Goal: Task Accomplishment & Management: Use online tool/utility

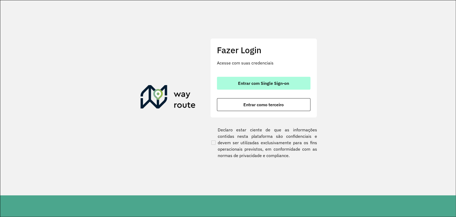
click at [280, 83] on span "Entrar com Single Sign-on" at bounding box center [263, 83] width 51 height 4
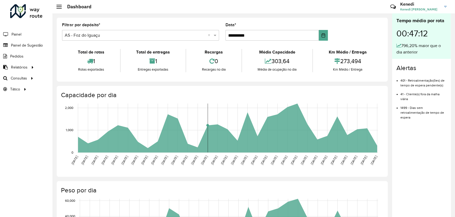
drag, startPoint x: 208, startPoint y: 125, endPoint x: 209, endPoint y: 120, distance: 4.8
click at [209, 120] on g at bounding box center [227, 127] width 301 height 49
click at [67, 78] on span "Roteirização" at bounding box center [72, 78] width 22 height 6
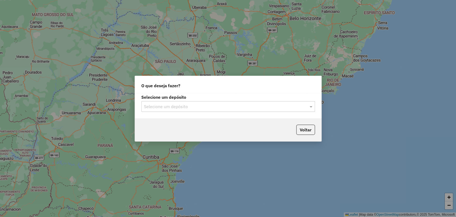
click at [269, 106] on input "text" at bounding box center [223, 106] width 158 height 6
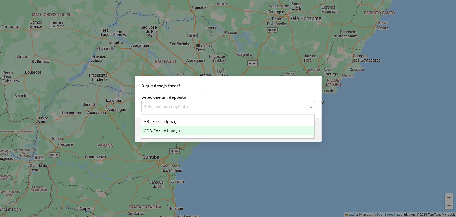
drag, startPoint x: 172, startPoint y: 123, endPoint x: 173, endPoint y: 130, distance: 7.1
click at [173, 129] on div "AS - Foz do Iguaçu CDD Foz do Iguaçu" at bounding box center [227, 126] width 173 height 18
click at [164, 134] on div "CDD Foz do Iguaçu" at bounding box center [227, 130] width 173 height 9
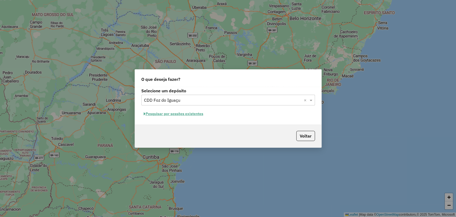
click at [175, 113] on button "Pesquisar por sessões existentes" at bounding box center [173, 114] width 64 height 8
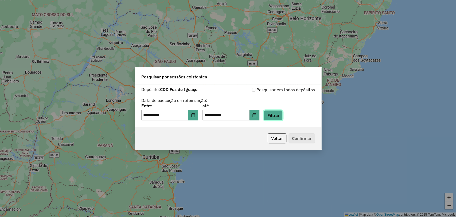
click at [277, 114] on button "Filtrar" at bounding box center [273, 115] width 19 height 10
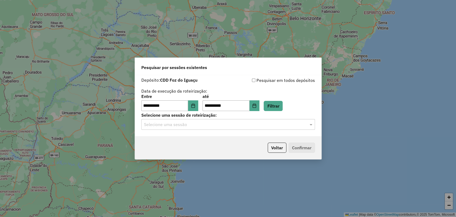
click at [222, 129] on hb-app "**********" at bounding box center [228, 108] width 456 height 217
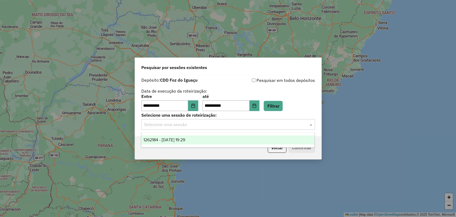
click at [207, 126] on input "text" at bounding box center [223, 124] width 158 height 6
click at [185, 138] on span "1262184 - 09/09/2025 19:29" at bounding box center [165, 139] width 42 height 5
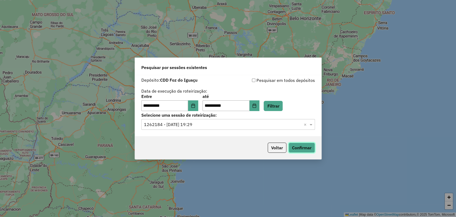
click at [304, 147] on button "Confirmar" at bounding box center [302, 148] width 26 height 10
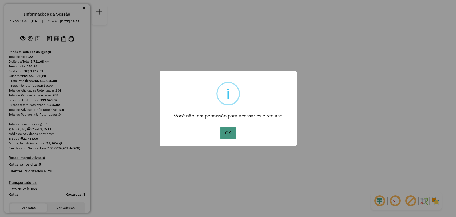
click at [229, 129] on button "OK" at bounding box center [228, 133] width 16 height 12
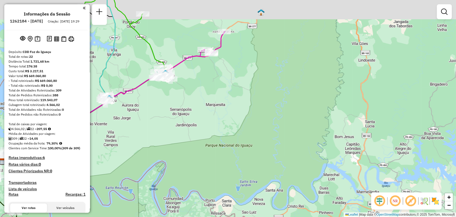
drag, startPoint x: 186, startPoint y: 73, endPoint x: 268, endPoint y: 136, distance: 103.7
click at [281, 141] on div "Janela de atendimento Grade de atendimento Capacidade Transportadoras Veículos …" at bounding box center [228, 108] width 456 height 217
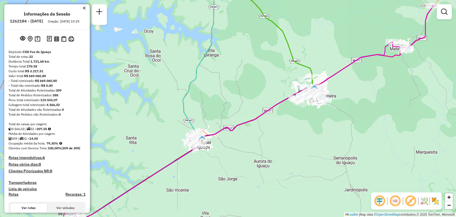
drag, startPoint x: 326, startPoint y: 106, endPoint x: 290, endPoint y: 106, distance: 35.8
click at [305, 114] on div "Janela de atendimento Grade de atendimento Capacidade Transportadoras Veículos …" at bounding box center [228, 108] width 456 height 217
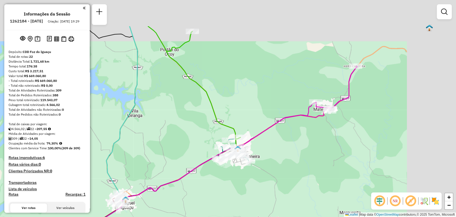
drag, startPoint x: 346, startPoint y: 119, endPoint x: 262, endPoint y: 153, distance: 90.6
click at [262, 153] on div "Janela de atendimento Grade de atendimento Capacidade Transportadoras Veículos …" at bounding box center [228, 108] width 456 height 217
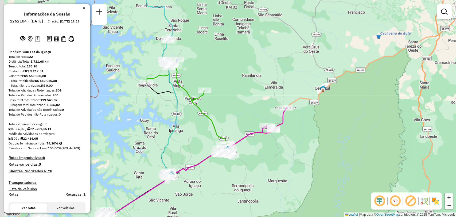
drag, startPoint x: 239, startPoint y: 127, endPoint x: 280, endPoint y: 110, distance: 44.7
click at [280, 110] on div "Janela de atendimento Grade de atendimento Capacidade Transportadoras Veículos …" at bounding box center [228, 108] width 456 height 217
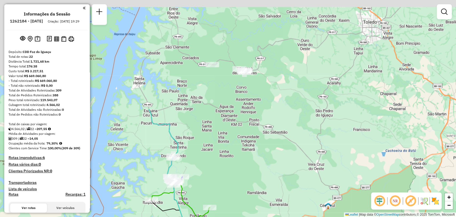
drag, startPoint x: 187, startPoint y: 138, endPoint x: 187, endPoint y: 199, distance: 60.7
click at [188, 205] on icon at bounding box center [192, 221] width 82 height 80
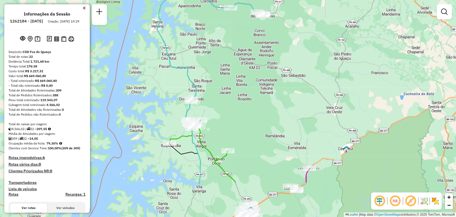
drag, startPoint x: 206, startPoint y: 90, endPoint x: 209, endPoint y: 69, distance: 21.3
click at [209, 69] on div "Janela de atendimento Grade de atendimento Capacidade Transportadoras Veículos …" at bounding box center [228, 108] width 456 height 217
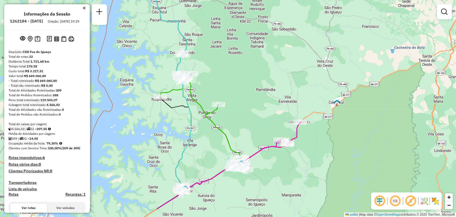
drag, startPoint x: 207, startPoint y: 143, endPoint x: 197, endPoint y: 113, distance: 32.1
click at [197, 113] on div "Janela de atendimento Grade de atendimento Capacidade Transportadoras Veículos …" at bounding box center [228, 108] width 456 height 217
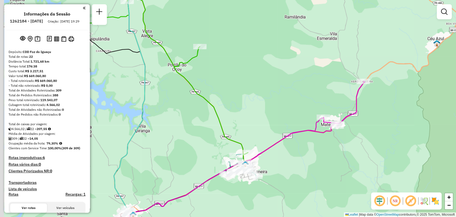
drag, startPoint x: 171, startPoint y: 98, endPoint x: 233, endPoint y: 130, distance: 70.2
click at [233, 133] on div "Janela de atendimento Grade de atendimento Capacidade Transportadoras Veículos …" at bounding box center [228, 108] width 456 height 217
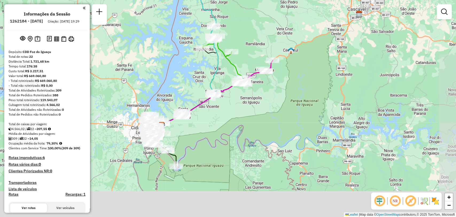
drag, startPoint x: 217, startPoint y: 81, endPoint x: 228, endPoint y: 54, distance: 29.7
click at [228, 54] on div "Janela de atendimento Grade de atendimento Capacidade Transportadoras Veículos …" at bounding box center [228, 108] width 456 height 217
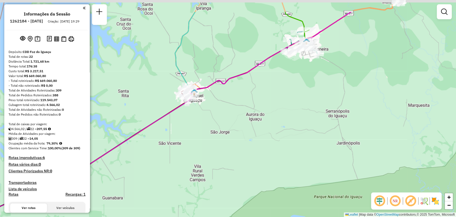
drag, startPoint x: 225, startPoint y: 88, endPoint x: 210, endPoint y: 102, distance: 19.9
click at [210, 102] on div "Janela de atendimento Grade de atendimento Capacidade Transportadoras Veículos …" at bounding box center [228, 108] width 456 height 217
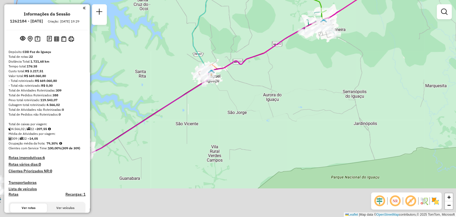
drag, startPoint x: 196, startPoint y: 107, endPoint x: 273, endPoint y: 53, distance: 94.5
click at [272, 54] on div "Janela de atendimento Grade de atendimento Capacidade Transportadoras Veículos …" at bounding box center [228, 108] width 456 height 217
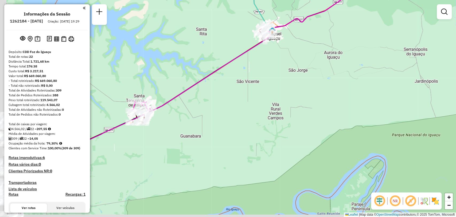
drag, startPoint x: 187, startPoint y: 112, endPoint x: 272, endPoint y: 57, distance: 100.8
click at [274, 55] on div "Janela de atendimento Grade de atendimento Capacidade Transportadoras Veículos …" at bounding box center [228, 108] width 456 height 217
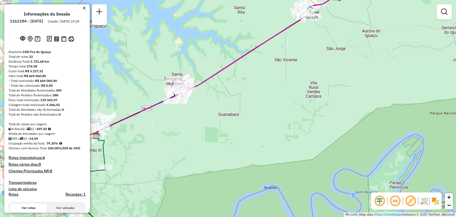
drag, startPoint x: 214, startPoint y: 93, endPoint x: 233, endPoint y: 81, distance: 22.4
click at [233, 81] on div "Janela de atendimento Grade de atendimento Capacidade Transportadoras Veículos …" at bounding box center [228, 108] width 456 height 217
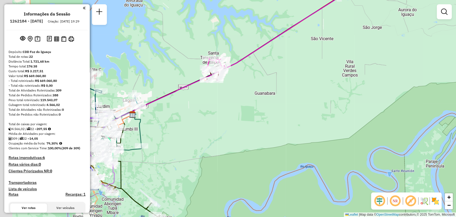
drag, startPoint x: 162, startPoint y: 106, endPoint x: 202, endPoint y: 82, distance: 47.1
click at [202, 82] on div "Janela de atendimento Grade de atendimento Capacidade Transportadoras Veículos …" at bounding box center [228, 108] width 456 height 217
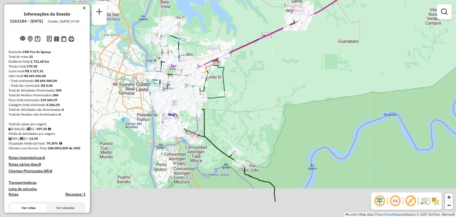
drag, startPoint x: 177, startPoint y: 108, endPoint x: 252, endPoint y: 63, distance: 88.0
click at [252, 63] on div "Janela de atendimento Grade de atendimento Capacidade Transportadoras Veículos …" at bounding box center [228, 108] width 456 height 217
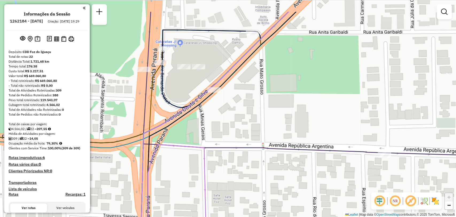
drag, startPoint x: 249, startPoint y: 34, endPoint x: 238, endPoint y: 59, distance: 26.7
click at [235, 63] on div "Janela de atendimento Grade de atendimento Capacidade Transportadoras Veículos …" at bounding box center [228, 108] width 456 height 217
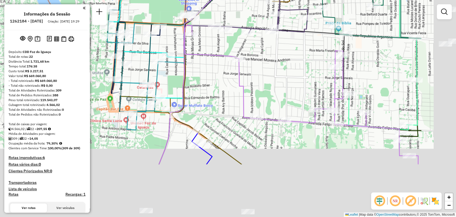
drag, startPoint x: 295, startPoint y: 142, endPoint x: 207, endPoint y: 58, distance: 121.4
click at [207, 58] on div "Janela de atendimento Grade de atendimento Capacidade Transportadoras Veículos …" at bounding box center [228, 108] width 456 height 217
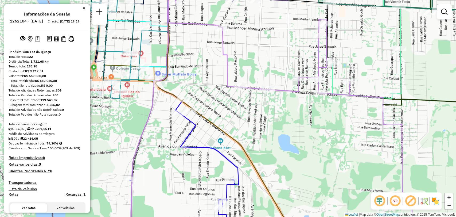
drag, startPoint x: 210, startPoint y: 111, endPoint x: 192, endPoint y: 48, distance: 65.8
click at [192, 51] on div "Janela de atendimento Grade de atendimento Capacidade Transportadoras Veículos …" at bounding box center [228, 108] width 456 height 217
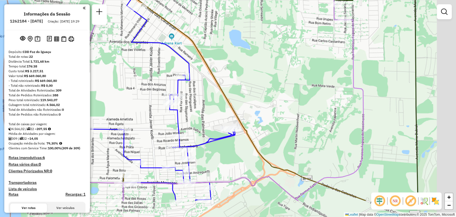
drag, startPoint x: 252, startPoint y: 113, endPoint x: 224, endPoint y: 76, distance: 46.2
click at [224, 76] on div "Janela de atendimento Grade de atendimento Capacidade Transportadoras Veículos …" at bounding box center [228, 108] width 456 height 217
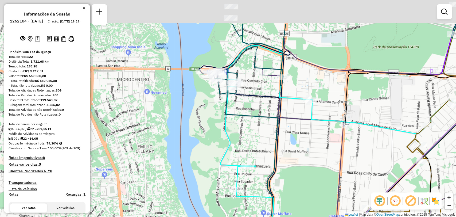
drag, startPoint x: 227, startPoint y: 65, endPoint x: 246, endPoint y: 111, distance: 49.2
click at [246, 111] on div "Janela de atendimento Grade de atendimento Capacidade Transportadoras Veículos …" at bounding box center [228, 108] width 456 height 217
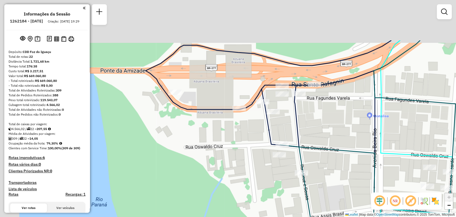
drag, startPoint x: 236, startPoint y: 100, endPoint x: 263, endPoint y: 120, distance: 34.1
click at [262, 124] on div "Janela de atendimento Grade de atendimento Capacidade Transportadoras Veículos …" at bounding box center [228, 108] width 456 height 217
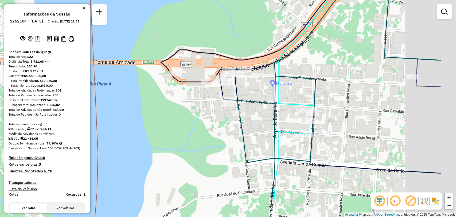
drag, startPoint x: 313, startPoint y: 144, endPoint x: 252, endPoint y: 110, distance: 69.8
click at [252, 110] on div "Janela de atendimento Grade de atendimento Capacidade Transportadoras Veículos …" at bounding box center [228, 108] width 456 height 217
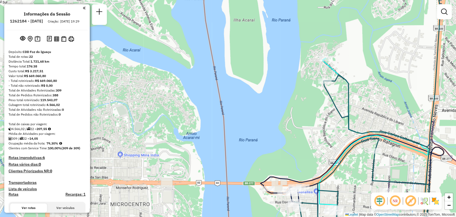
drag, startPoint x: 346, startPoint y: 92, endPoint x: 307, endPoint y: 87, distance: 38.8
click at [308, 88] on div "Janela de atendimento Grade de atendimento Capacidade Transportadoras Veículos …" at bounding box center [228, 108] width 456 height 217
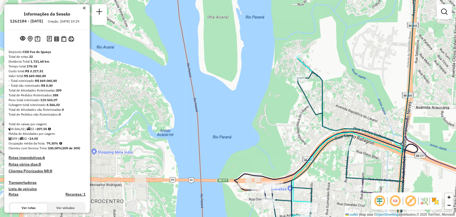
drag, startPoint x: 338, startPoint y: 87, endPoint x: 310, endPoint y: 88, distance: 27.8
click at [310, 88] on div "Janela de atendimento Grade de atendimento Capacidade Transportadoras Veículos …" at bounding box center [228, 108] width 456 height 217
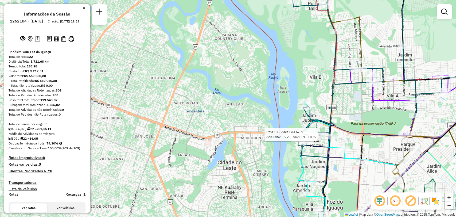
select select "**********"
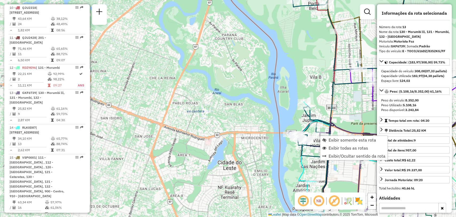
scroll to position [564, 0]
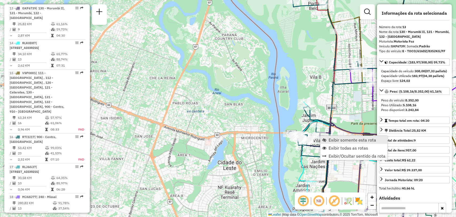
click at [341, 138] on span "Exibir somente esta rota" at bounding box center [353, 140] width 48 height 4
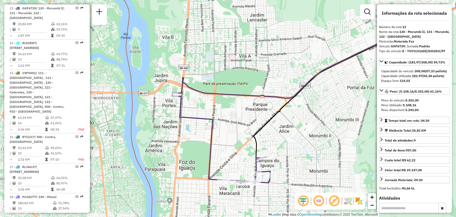
drag, startPoint x: 193, startPoint y: 126, endPoint x: 205, endPoint y: 102, distance: 27.0
click at [206, 105] on icon at bounding box center [221, 139] width 98 height 89
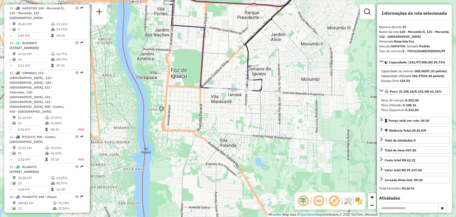
drag, startPoint x: 296, startPoint y: 107, endPoint x: 290, endPoint y: 62, distance: 45.4
click at [290, 62] on div "Janela de atendimento Grade de atendimento Capacidade Transportadoras Veículos …" at bounding box center [228, 108] width 456 height 217
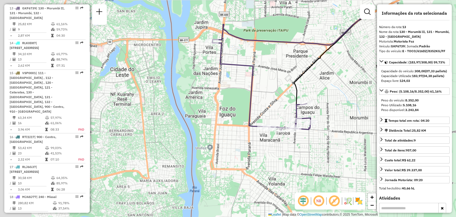
drag, startPoint x: 190, startPoint y: 62, endPoint x: 276, endPoint y: 109, distance: 97.9
click at [276, 110] on div "Janela de atendimento Grade de atendimento Capacidade Transportadoras Veículos …" at bounding box center [228, 108] width 456 height 217
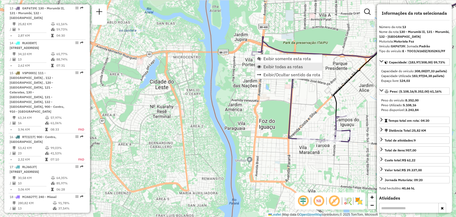
click at [273, 65] on span "Exibir todas as rotas" at bounding box center [284, 66] width 40 height 4
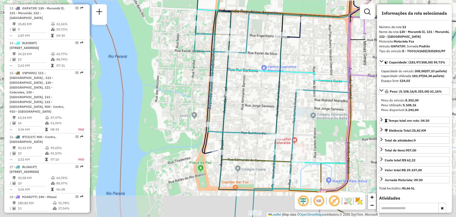
drag, startPoint x: 297, startPoint y: 166, endPoint x: 292, endPoint y: 146, distance: 20.9
click at [292, 145] on icon at bounding box center [304, 87] width 220 height 260
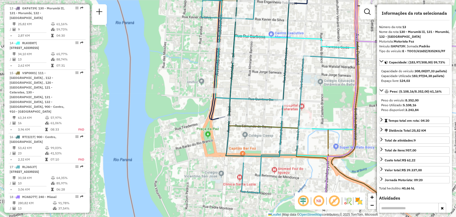
drag, startPoint x: 325, startPoint y: 120, endPoint x: 319, endPoint y: 92, distance: 28.6
click at [319, 93] on div "Janela de atendimento Grade de atendimento Capacidade Transportadoras Veículos …" at bounding box center [228, 108] width 456 height 217
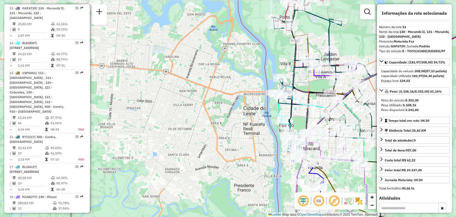
drag, startPoint x: 314, startPoint y: 110, endPoint x: 306, endPoint y: 116, distance: 10.5
click at [306, 116] on icon at bounding box center [312, 115] width 49 height 44
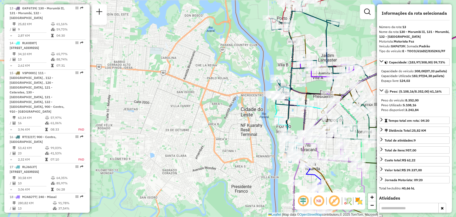
click at [360, 44] on div "Janela de atendimento Grade de atendimento Capacidade Transportadoras Veículos …" at bounding box center [228, 108] width 456 height 217
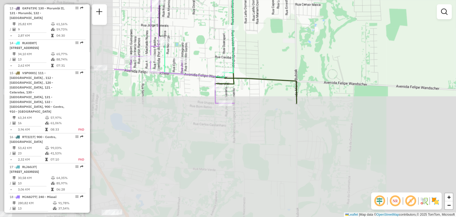
drag, startPoint x: 210, startPoint y: 196, endPoint x: 386, endPoint y: 64, distance: 220.2
click at [385, 64] on div "Janela de atendimento Grade de atendimento Capacidade Transportadoras Veículos …" at bounding box center [228, 108] width 456 height 217
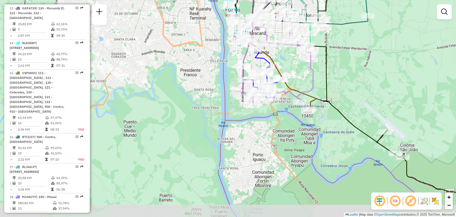
drag, startPoint x: 261, startPoint y: 82, endPoint x: 275, endPoint y: 59, distance: 26.3
click at [275, 59] on icon at bounding box center [276, 32] width 81 height 154
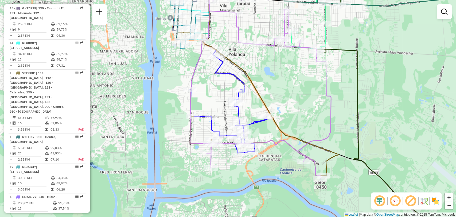
drag, startPoint x: 301, startPoint y: 88, endPoint x: 283, endPoint y: 102, distance: 22.9
click at [283, 102] on div "Janela de atendimento Grade de atendimento Capacidade Transportadoras Veículos …" at bounding box center [228, 108] width 456 height 217
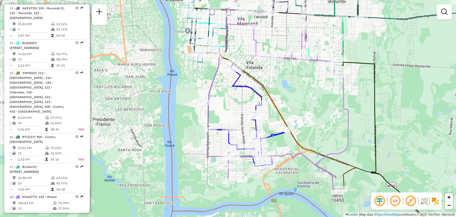
drag, startPoint x: 229, startPoint y: 74, endPoint x: 244, endPoint y: 84, distance: 18.2
click at [244, 84] on icon at bounding box center [245, 86] width 77 height 160
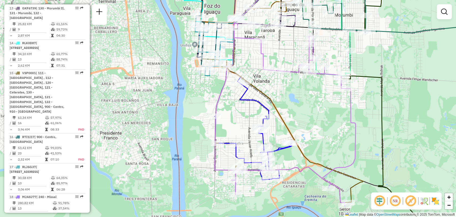
drag, startPoint x: 282, startPoint y: 83, endPoint x: 289, endPoint y: 94, distance: 13.2
click at [289, 94] on div "Janela de atendimento Grade de atendimento Capacidade Transportadoras Veículos …" at bounding box center [228, 108] width 456 height 217
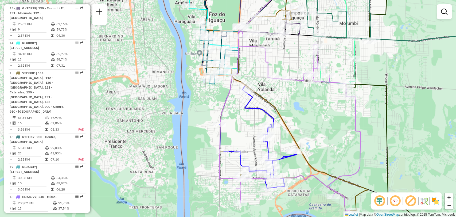
drag, startPoint x: 328, startPoint y: 124, endPoint x: 331, endPoint y: 129, distance: 6.0
click at [331, 129] on div "Janela de atendimento Grade de atendimento Capacidade Transportadoras Veículos …" at bounding box center [228, 108] width 456 height 217
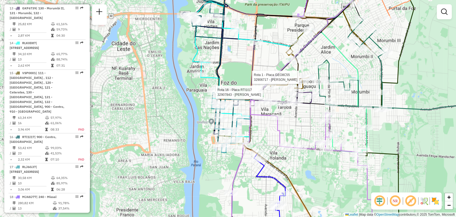
select select "**********"
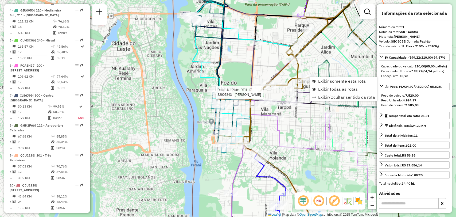
scroll to position [214, 0]
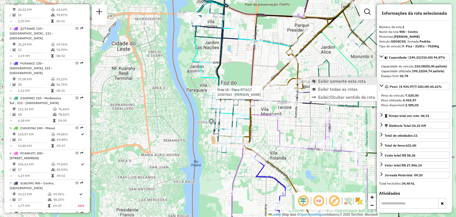
click at [330, 81] on span "Exibir somente esta rota" at bounding box center [342, 81] width 48 height 4
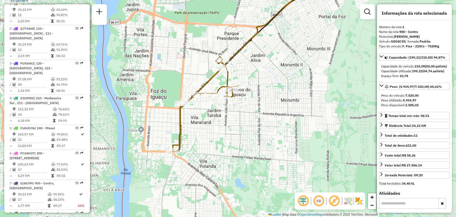
drag, startPoint x: 261, startPoint y: 85, endPoint x: 279, endPoint y: 62, distance: 29.5
click at [279, 62] on div "Janela de atendimento Grade de atendimento Capacidade Transportadoras Veículos …" at bounding box center [228, 108] width 456 height 217
click at [190, 159] on span "Exibir todas as rotas" at bounding box center [198, 161] width 40 height 4
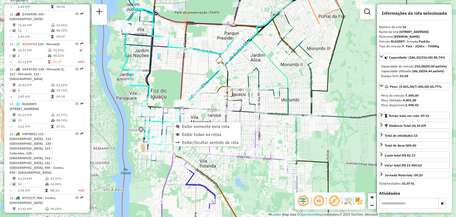
scroll to position [598, 0]
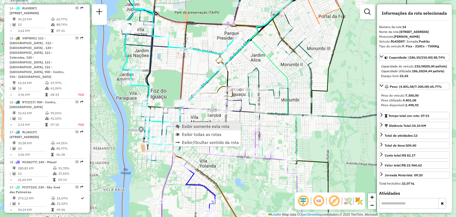
click at [186, 127] on span "Exibir somente esta rota" at bounding box center [206, 126] width 48 height 4
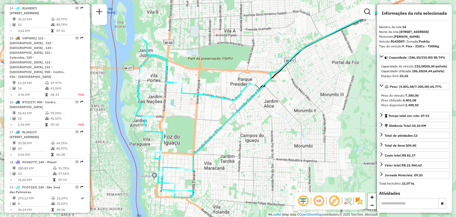
drag, startPoint x: 191, startPoint y: 122, endPoint x: 262, endPoint y: 102, distance: 74.4
click at [261, 102] on div "Janela de atendimento Grade de atendimento Capacidade Transportadoras Veículos …" at bounding box center [228, 108] width 456 height 217
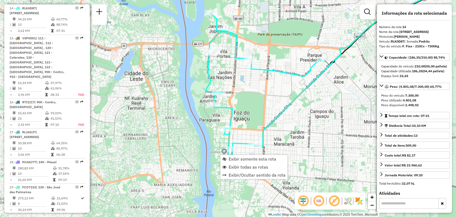
drag, startPoint x: 235, startPoint y: 90, endPoint x: 265, endPoint y: 80, distance: 31.5
click at [265, 80] on div "Janela de atendimento Grade de atendimento Capacidade Transportadoras Veículos …" at bounding box center [228, 108] width 456 height 217
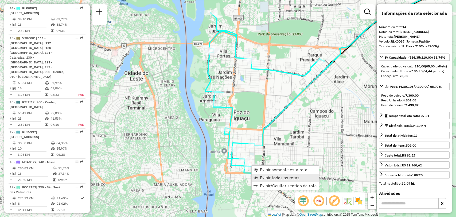
click at [276, 175] on span "Exibir todas as rotas" at bounding box center [280, 177] width 40 height 4
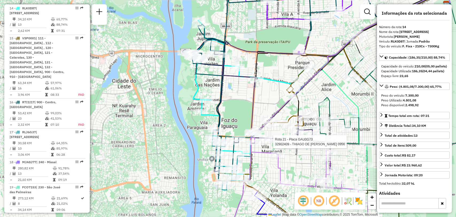
scroll to position [683, 0]
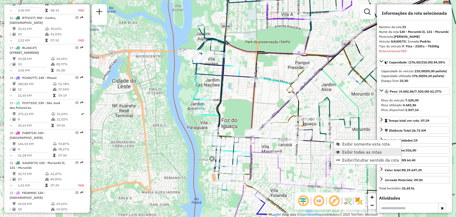
click at [346, 150] on span "Exibir todas as rotas" at bounding box center [363, 152] width 40 height 4
click at [347, 147] on span "Exibir somente esta rota" at bounding box center [367, 147] width 48 height 4
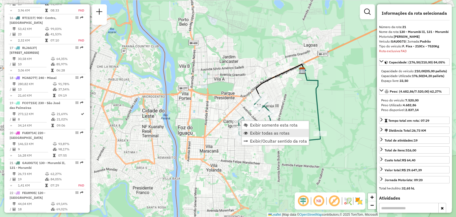
click at [257, 131] on span "Exibir todas as rotas" at bounding box center [270, 133] width 40 height 4
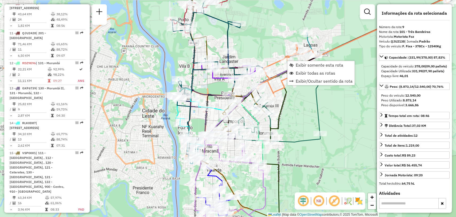
scroll to position [449, 0]
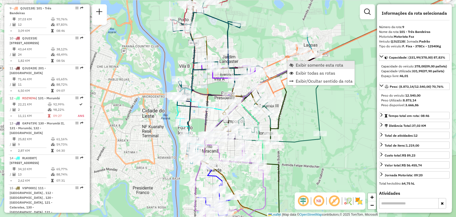
click at [302, 65] on span "Exibir somente esta rota" at bounding box center [320, 65] width 48 height 4
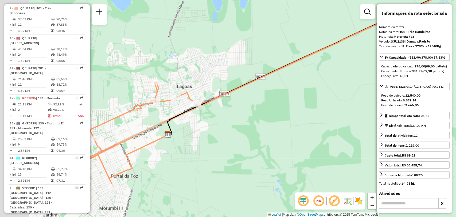
drag, startPoint x: 255, startPoint y: 104, endPoint x: 328, endPoint y: 64, distance: 83.2
click at [328, 64] on div "Janela de atendimento Grade de atendimento Capacidade Transportadoras Veículos …" at bounding box center [228, 108] width 456 height 217
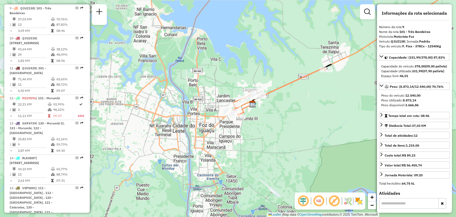
drag, startPoint x: 315, startPoint y: 80, endPoint x: 301, endPoint y: 89, distance: 16.9
click at [301, 89] on div "Janela de atendimento Grade de atendimento Capacidade Transportadoras Veículos …" at bounding box center [228, 108] width 456 height 217
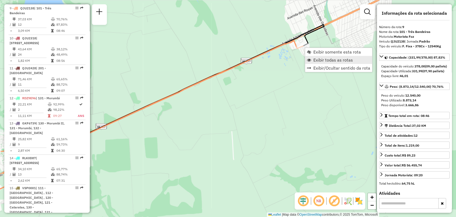
click at [325, 59] on span "Exibir todas as rotas" at bounding box center [334, 60] width 40 height 4
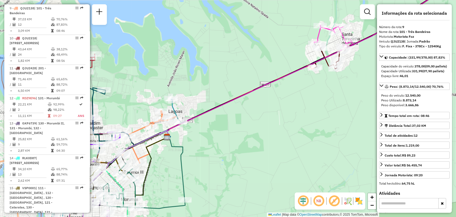
drag, startPoint x: 268, startPoint y: 82, endPoint x: 280, endPoint y: 87, distance: 13.9
click at [280, 87] on div "Janela de atendimento Grade de atendimento Capacidade Transportadoras Veículos …" at bounding box center [228, 108] width 456 height 217
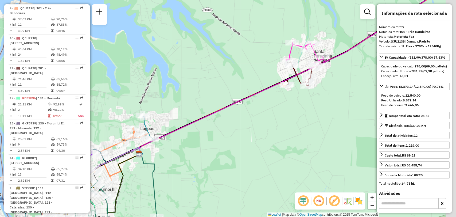
drag, startPoint x: 314, startPoint y: 74, endPoint x: 279, endPoint y: 89, distance: 37.7
click at [280, 90] on div "Janela de atendimento Grade de atendimento Capacidade Transportadoras Veículos …" at bounding box center [228, 108] width 456 height 217
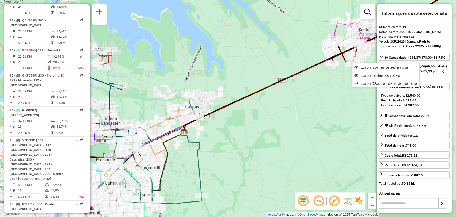
scroll to position [509, 0]
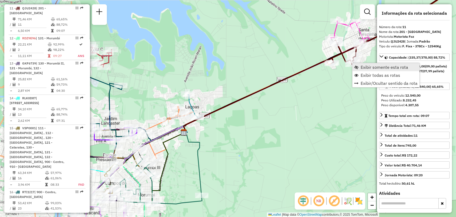
click at [364, 67] on span "Exibir somente esta rota" at bounding box center [385, 67] width 48 height 4
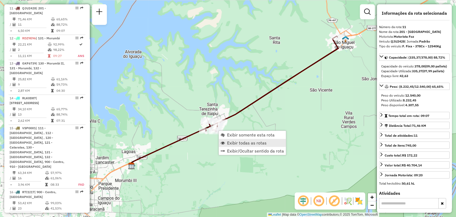
click at [235, 141] on span "Exibir todas as rotas" at bounding box center [247, 143] width 40 height 4
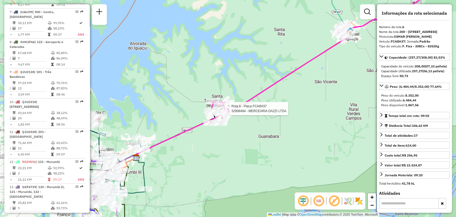
scroll to position [354, 0]
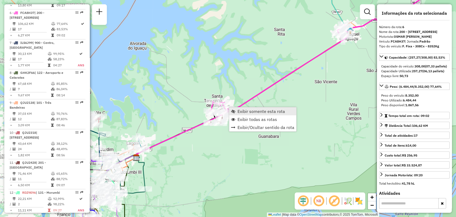
click at [244, 111] on span "Exibir somente esta rota" at bounding box center [262, 111] width 48 height 4
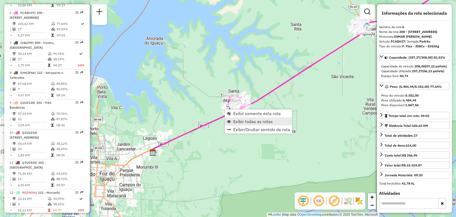
click at [243, 122] on span "Exibir todas as rotas" at bounding box center [253, 121] width 40 height 4
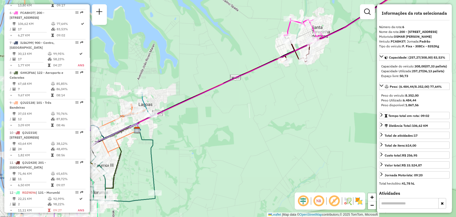
drag, startPoint x: 175, startPoint y: 152, endPoint x: 278, endPoint y: 106, distance: 111.8
click at [277, 107] on div "Janela de atendimento Grade de atendimento Capacidade Transportadoras Veículos …" at bounding box center [228, 108] width 456 height 217
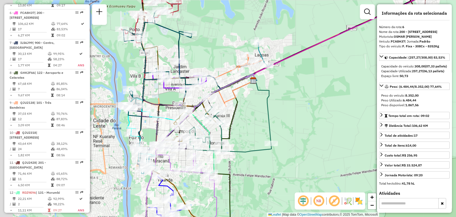
drag, startPoint x: 234, startPoint y: 128, endPoint x: 278, endPoint y: 95, distance: 55.2
click at [278, 95] on div "Janela de atendimento Grade de atendimento Capacidade Transportadoras Veículos …" at bounding box center [228, 108] width 456 height 217
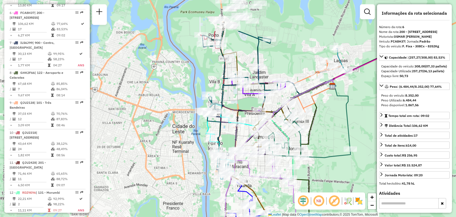
drag, startPoint x: 227, startPoint y: 87, endPoint x: 238, endPoint y: 118, distance: 32.2
click at [238, 112] on icon at bounding box center [276, 96] width 118 height 33
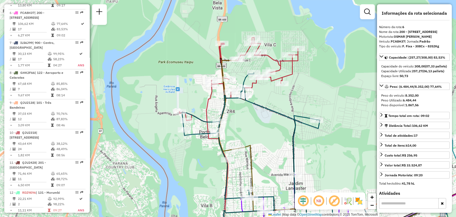
drag, startPoint x: 274, startPoint y: 100, endPoint x: 247, endPoint y: 90, distance: 28.1
click at [247, 90] on div "Janela de atendimento Grade de atendimento Capacidade Transportadoras Veículos …" at bounding box center [228, 108] width 456 height 217
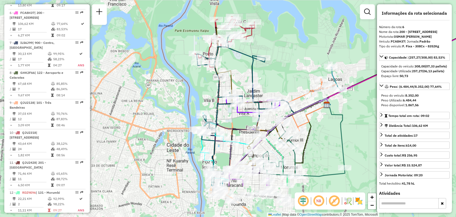
drag, startPoint x: 298, startPoint y: 128, endPoint x: 259, endPoint y: 70, distance: 70.3
click at [259, 70] on div "Janela de atendimento Grade de atendimento Capacidade Transportadoras Veículos …" at bounding box center [228, 108] width 456 height 217
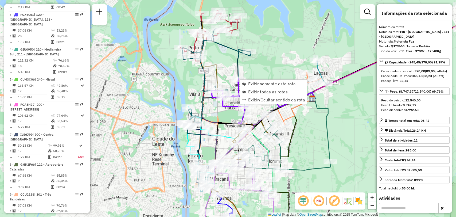
scroll to position [239, 0]
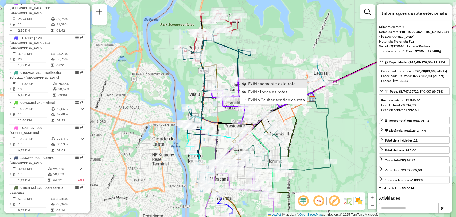
click at [252, 83] on span "Exibir somente esta rota" at bounding box center [272, 84] width 48 height 4
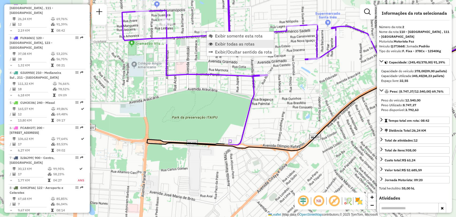
click at [221, 42] on span "Exibir todas as rotas" at bounding box center [235, 44] width 40 height 4
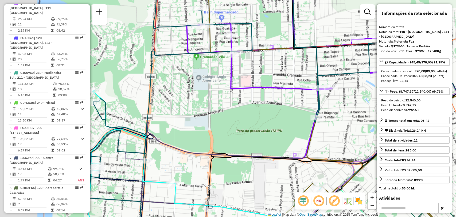
drag, startPoint x: 228, startPoint y: 57, endPoint x: 293, endPoint y: 70, distance: 66.1
click at [293, 70] on div "Janela de atendimento Grade de atendimento Capacidade Transportadoras Veículos …" at bounding box center [228, 108] width 456 height 217
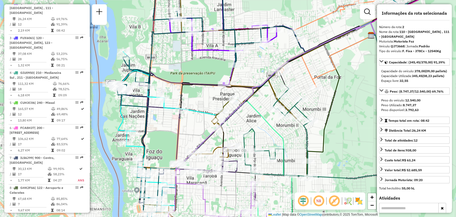
drag, startPoint x: 349, startPoint y: 66, endPoint x: 317, endPoint y: 49, distance: 35.7
click at [317, 49] on icon at bounding box center [271, 122] width 207 height 199
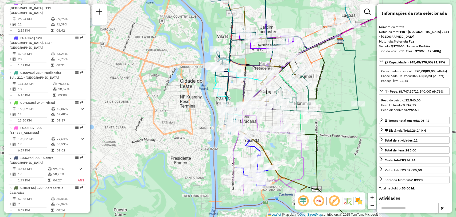
drag, startPoint x: 294, startPoint y: 116, endPoint x: 289, endPoint y: 84, distance: 32.2
click at [289, 84] on icon at bounding box center [310, 83] width 65 height 98
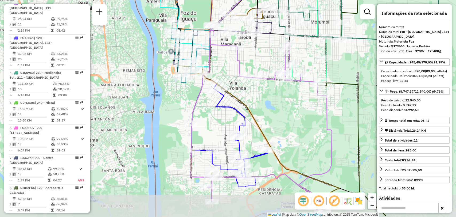
drag, startPoint x: 275, startPoint y: 142, endPoint x: 278, endPoint y: 117, distance: 25.5
click at [278, 117] on div "Janela de atendimento Grade de atendimento Capacidade Transportadoras Veículos …" at bounding box center [228, 108] width 456 height 217
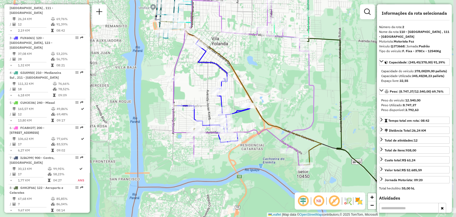
drag, startPoint x: 302, startPoint y: 121, endPoint x: 252, endPoint y: 39, distance: 96.5
click at [252, 39] on div "Janela de atendimento Grade de atendimento Capacidade Transportadoras Veículos …" at bounding box center [228, 108] width 456 height 217
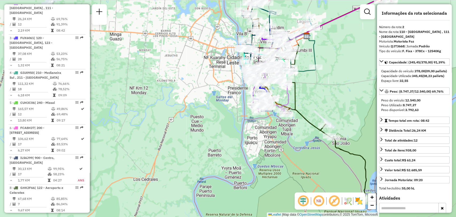
drag, startPoint x: 326, startPoint y: 131, endPoint x: 301, endPoint y: 108, distance: 34.7
click at [301, 107] on div "Janela de atendimento Grade de atendimento Capacidade Transportadoras Veículos …" at bounding box center [228, 108] width 456 height 217
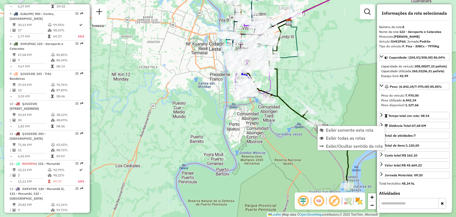
scroll to position [419, 0]
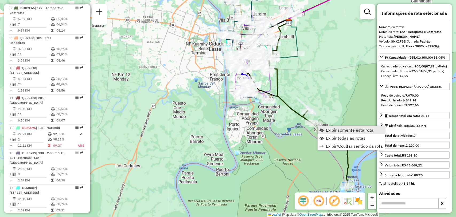
click at [340, 130] on span "Exibir somente esta rota" at bounding box center [350, 130] width 48 height 4
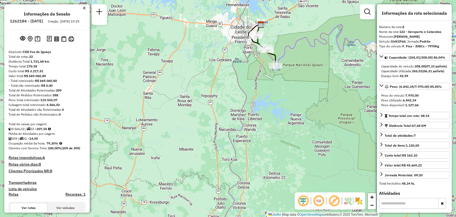
select select "**********"
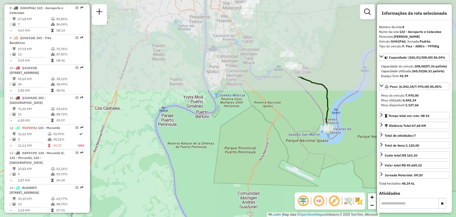
drag, startPoint x: 271, startPoint y: 41, endPoint x: 258, endPoint y: 122, distance: 82.6
click at [253, 140] on div "Janela de atendimento Grade de atendimento Capacidade Transportadoras Veículos …" at bounding box center [228, 108] width 456 height 217
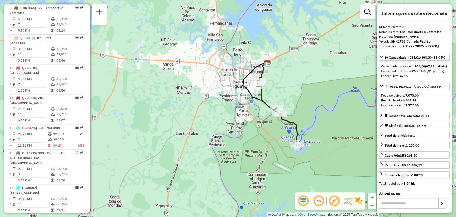
drag, startPoint x: 263, startPoint y: 67, endPoint x: 262, endPoint y: 101, distance: 34.2
click at [262, 101] on icon at bounding box center [277, 112] width 41 height 64
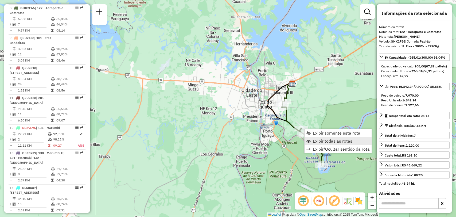
click at [321, 140] on span "Exibir todas as rotas" at bounding box center [333, 141] width 40 height 4
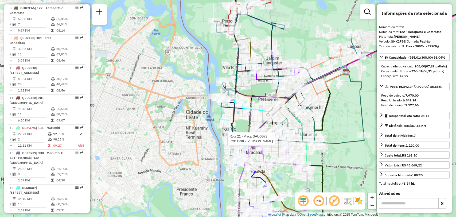
drag, startPoint x: 336, startPoint y: 81, endPoint x: 305, endPoint y: 83, distance: 31.1
click at [305, 83] on icon at bounding box center [293, 141] width 109 height 151
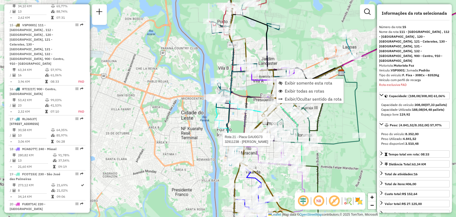
scroll to position [633, 0]
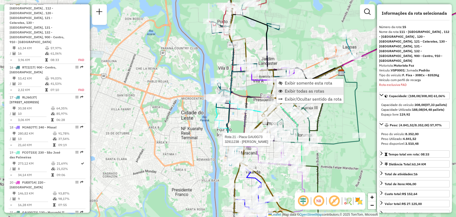
click at [288, 87] on link "Exibir todas as rotas" at bounding box center [310, 91] width 67 height 8
click at [290, 91] on span "Exibir todas as rotas" at bounding box center [304, 91] width 40 height 4
click at [285, 85] on span "Exibir somente esta rota" at bounding box center [305, 84] width 48 height 4
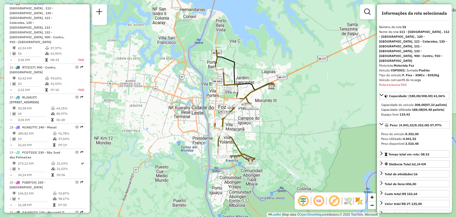
drag, startPoint x: 290, startPoint y: 91, endPoint x: 305, endPoint y: 86, distance: 15.3
click at [303, 87] on div "Janela de atendimento Grade de atendimento Capacidade Transportadoras Veículos …" at bounding box center [228, 108] width 456 height 217
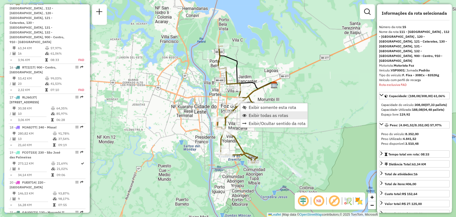
click at [255, 114] on span "Exibir todas as rotas" at bounding box center [269, 115] width 40 height 4
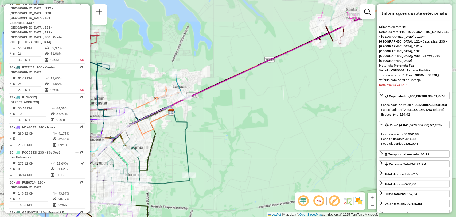
drag, startPoint x: 361, startPoint y: 69, endPoint x: 267, endPoint y: 102, distance: 99.3
click at [269, 102] on div "Janela de atendimento Grade de atendimento Capacidade Transportadoras Veículos …" at bounding box center [228, 108] width 456 height 217
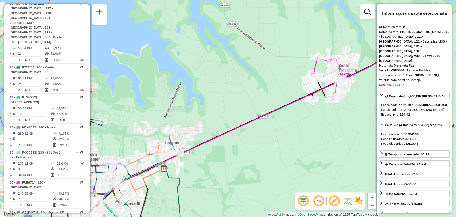
drag, startPoint x: 355, startPoint y: 22, endPoint x: 380, endPoint y: 22, distance: 25.4
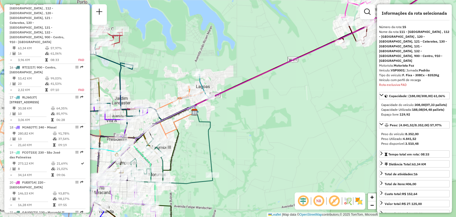
click at [380, 22] on hb-router-mapa "Informações da Sessão 1262184 - 09/09/2025 Criação: 08/09/2025 19:29 Depósito: …" at bounding box center [228, 108] width 456 height 217
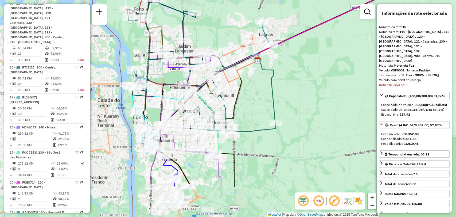
drag, startPoint x: 249, startPoint y: 134, endPoint x: 312, endPoint y: 82, distance: 81.9
click at [312, 82] on div "Rota 11 - Placa QJU2428 32910185 - EVANGELINA BESSA DA Rota 6 - Placa FCA8H37 3…" at bounding box center [228, 108] width 456 height 217
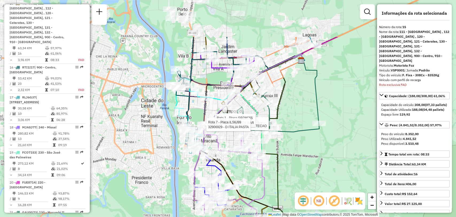
drag, startPoint x: 302, startPoint y: 87, endPoint x: 294, endPoint y: 146, distance: 59.0
click at [294, 146] on div "Rota 11 - Placa QJU2428 32910185 - EVANGELINA BESSA DA Rota 6 - Placa FCA8H37 3…" at bounding box center [228, 108] width 456 height 217
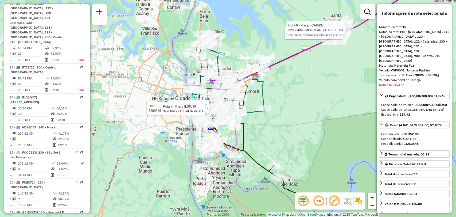
drag, startPoint x: 326, startPoint y: 145, endPoint x: 284, endPoint y: 120, distance: 49.0
click at [284, 120] on div "Rota 11 - Placa QJU2428 32910185 - EVANGELINA BESSA DA Rota 6 - Placa FCA8H37 3…" at bounding box center [228, 108] width 456 height 217
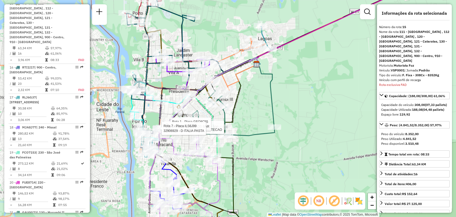
drag, startPoint x: 285, startPoint y: 117, endPoint x: 324, endPoint y: 135, distance: 42.6
click at [323, 136] on div "Rota 11 - Placa QJU2428 32910185 - EVANGELINA BESSA DA Rota 6 - Placa FCA8H37 3…" at bounding box center [228, 108] width 456 height 217
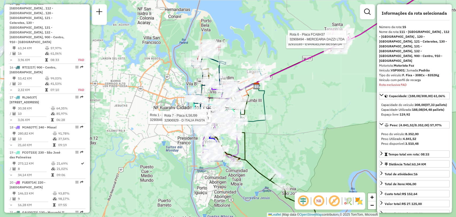
drag, startPoint x: 324, startPoint y: 134, endPoint x: 288, endPoint y: 120, distance: 38.5
click at [288, 120] on div "Rota 11 - Placa QJU2428 32910185 - EVANGELINA BESSA DA Rota 6 - Placa FCA8H37 3…" at bounding box center [228, 108] width 456 height 217
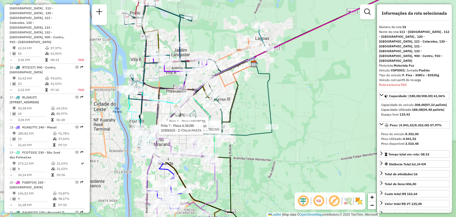
drag, startPoint x: 288, startPoint y: 120, endPoint x: 319, endPoint y: 134, distance: 34.6
click at [319, 133] on div "Rota 11 - Placa QJU2428 32910185 - EVANGELINA BESSA DA Rota 6 - Placa FCA8H37 3…" at bounding box center [228, 108] width 456 height 217
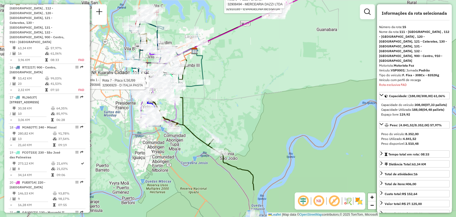
drag, startPoint x: 312, startPoint y: 120, endPoint x: 220, endPoint y: 73, distance: 103.6
click at [220, 72] on div "Rota 11 - Placa QJU2428 32910185 - EVANGELINA BESSA DA Rota 6 - Placa FCA8H37 3…" at bounding box center [228, 108] width 456 height 217
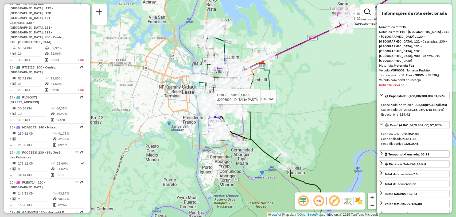
drag, startPoint x: 209, startPoint y: 120, endPoint x: 339, endPoint y: 103, distance: 131.8
click at [339, 103] on div "Rota 11 - Placa QJU2428 32910185 - EVANGELINA BESSA DA Rota 6 - Placa FCA8H37 3…" at bounding box center [228, 108] width 456 height 217
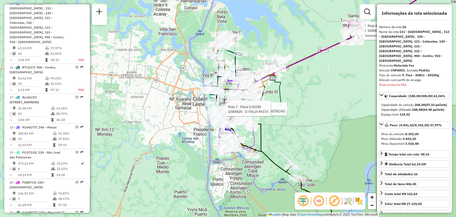
drag, startPoint x: 308, startPoint y: 63, endPoint x: 312, endPoint y: 78, distance: 16.3
click at [312, 78] on div "Rota 11 - Placa QJU2428 32910185 - EVANGELINA BESSA DA Rota 6 - Placa FCA8H37 3…" at bounding box center [228, 108] width 456 height 217
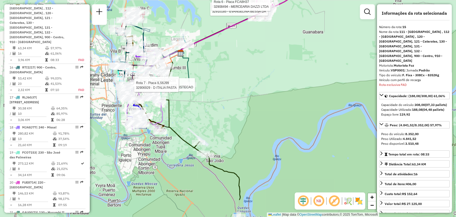
drag, startPoint x: 305, startPoint y: 94, endPoint x: 216, endPoint y: 56, distance: 96.4
click at [216, 56] on div "Rota 11 - Placa QJU2428 32910185 - EVANGELINA BESSA DA Rota 6 - Placa FCA8H37 3…" at bounding box center [228, 108] width 456 height 217
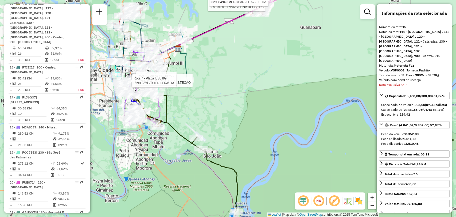
drag, startPoint x: 292, startPoint y: 140, endPoint x: 290, endPoint y: 136, distance: 4.9
click at [290, 136] on div "Rota 11 - Placa QJU2428 32910185 - EVANGELINA BESSA DA Rota 6 - Placa FCA8H37 3…" at bounding box center [228, 108] width 456 height 217
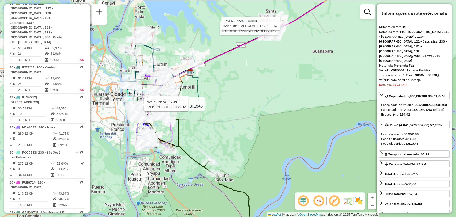
drag, startPoint x: 214, startPoint y: 60, endPoint x: 225, endPoint y: 81, distance: 23.6
click at [225, 81] on div "Rota 11 - Placa QJU2428 32910185 - EVANGELINA BESSA DA Rota 6 - Placa FCA8H37 3…" at bounding box center [228, 108] width 456 height 217
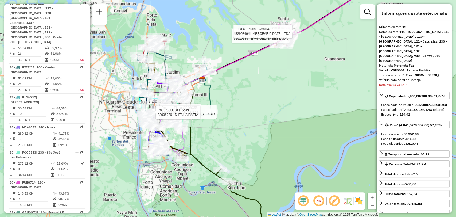
drag, startPoint x: 220, startPoint y: 71, endPoint x: 230, endPoint y: 77, distance: 12.2
click at [230, 77] on div "Rota 11 - Placa QJU2428 32910185 - EVANGELINA BESSA DA Rota 6 - Placa FCA8H37 3…" at bounding box center [228, 108] width 456 height 217
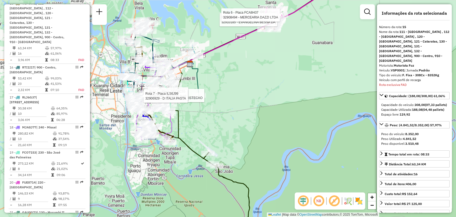
drag, startPoint x: 250, startPoint y: 101, endPoint x: 238, endPoint y: 84, distance: 20.4
click at [238, 84] on div "Rota 11 - Placa QJU2428 32910185 - EVANGELINA BESSA DA Rota 6 - Placa FCA8H37 3…" at bounding box center [228, 108] width 456 height 217
click at [317, 36] on div "Rota 11 - Placa QJU2428 32910185 - EVANGELINA BESSA DA Rota 6 - Placa FCA8H37 3…" at bounding box center [228, 108] width 456 height 217
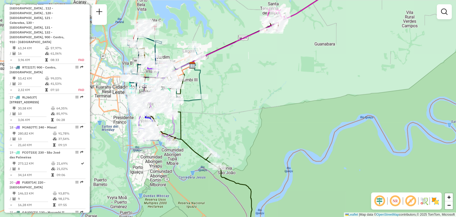
drag, startPoint x: 254, startPoint y: 91, endPoint x: 256, endPoint y: 92, distance: 2.8
click at [256, 92] on div "Janela de atendimento Grade de atendimento Capacidade Transportadoras Veículos …" at bounding box center [228, 108] width 456 height 217
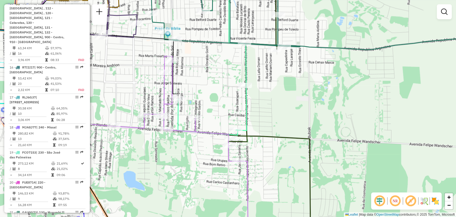
drag, startPoint x: 184, startPoint y: 82, endPoint x: 236, endPoint y: 75, distance: 52.9
click at [236, 75] on div "Janela de atendimento Grade de atendimento Capacidade Transportadoras Veículos …" at bounding box center [228, 108] width 456 height 217
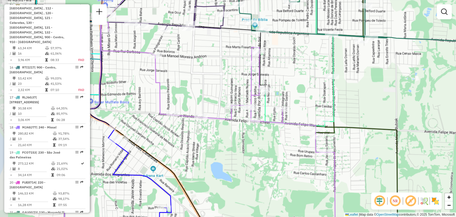
drag, startPoint x: 246, startPoint y: 79, endPoint x: 302, endPoint y: 75, distance: 56.0
click at [296, 75] on div "Janela de atendimento Grade de atendimento Capacidade Transportadoras Veículos …" at bounding box center [228, 108] width 456 height 217
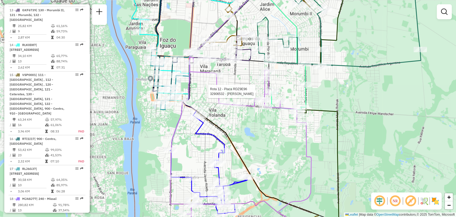
select select "**********"
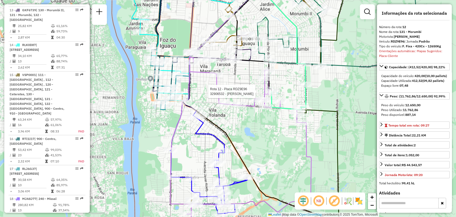
scroll to position [538, 0]
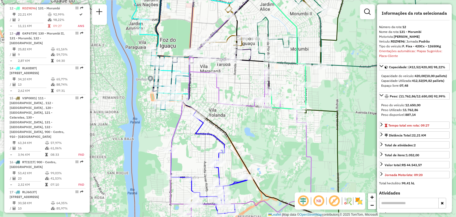
click at [348, 104] on div "Janela de atendimento Grade de atendimento Capacidade Transportadoras Veículos …" at bounding box center [228, 108] width 456 height 217
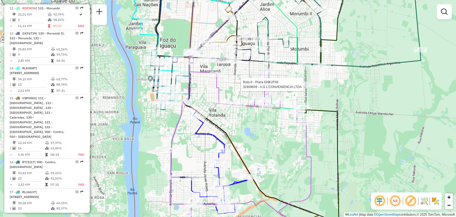
select select "**********"
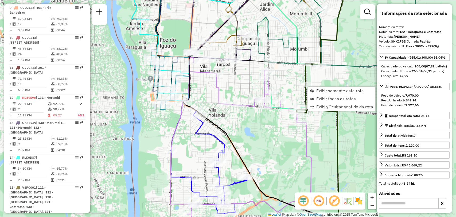
scroll to position [419, 0]
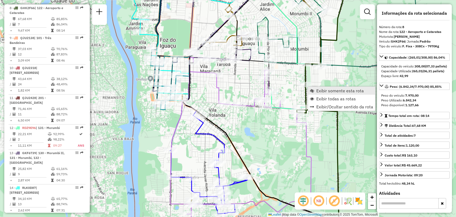
click at [315, 90] on link "Exibir somente esta rota" at bounding box center [341, 91] width 67 height 8
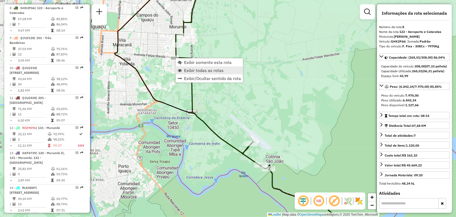
click at [194, 69] on span "Exibir todas as rotas" at bounding box center [204, 70] width 40 height 4
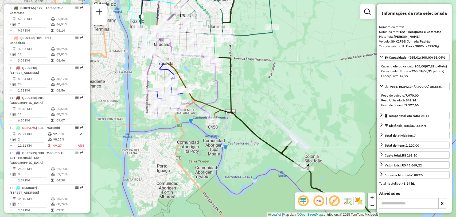
drag, startPoint x: 215, startPoint y: 75, endPoint x: 263, endPoint y: 72, distance: 48.0
click at [259, 74] on div "Janela de atendimento Grade de atendimento Capacidade Transportadoras Veículos …" at bounding box center [228, 108] width 456 height 217
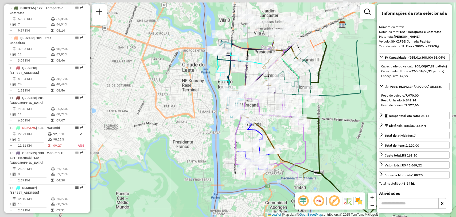
drag, startPoint x: 275, startPoint y: 54, endPoint x: 358, endPoint y: 115, distance: 102.7
click at [359, 116] on div "Janela de atendimento Grade de atendimento Capacidade Transportadoras Veículos …" at bounding box center [228, 108] width 456 height 217
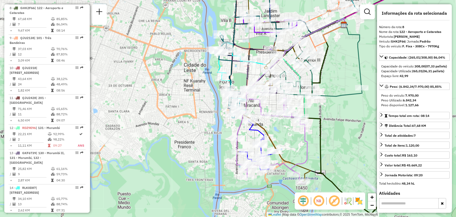
drag, startPoint x: 317, startPoint y: 92, endPoint x: 272, endPoint y: 88, distance: 44.9
click at [280, 88] on icon at bounding box center [321, 73] width 82 height 45
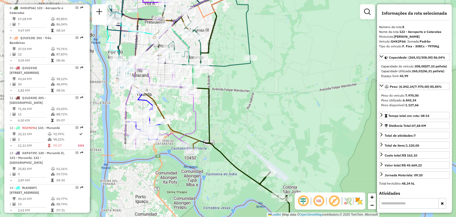
drag, startPoint x: 334, startPoint y: 100, endPoint x: 268, endPoint y: 75, distance: 70.0
click at [268, 75] on div "Janela de atendimento Grade de atendimento Capacidade Transportadoras Veículos …" at bounding box center [228, 108] width 456 height 217
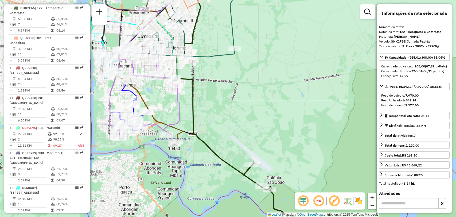
drag, startPoint x: 276, startPoint y: 84, endPoint x: 268, endPoint y: 78, distance: 10.8
click at [268, 78] on div "Janela de atendimento Grade de atendimento Capacidade Transportadoras Veículos …" at bounding box center [228, 108] width 456 height 217
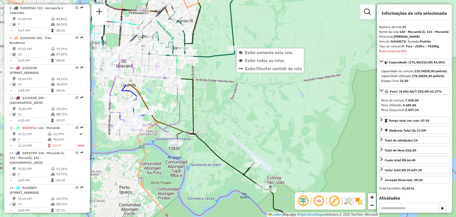
scroll to position [683, 0]
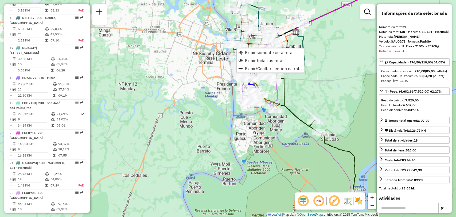
drag, startPoint x: 284, startPoint y: 73, endPoint x: 311, endPoint y: 89, distance: 31.4
click at [315, 88] on div "Janela de atendimento Grade de atendimento Capacidade Transportadoras Veículos …" at bounding box center [228, 108] width 456 height 217
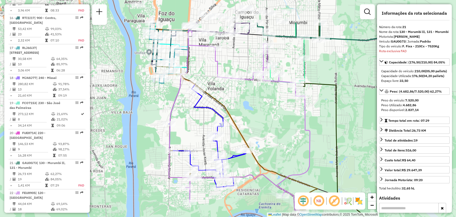
drag, startPoint x: 284, startPoint y: 83, endPoint x: 293, endPoint y: 129, distance: 47.0
click at [293, 129] on div "Janela de atendimento Grade de atendimento Capacidade Transportadoras Veículos …" at bounding box center [228, 108] width 456 height 217
